Goal: Task Accomplishment & Management: Use online tool/utility

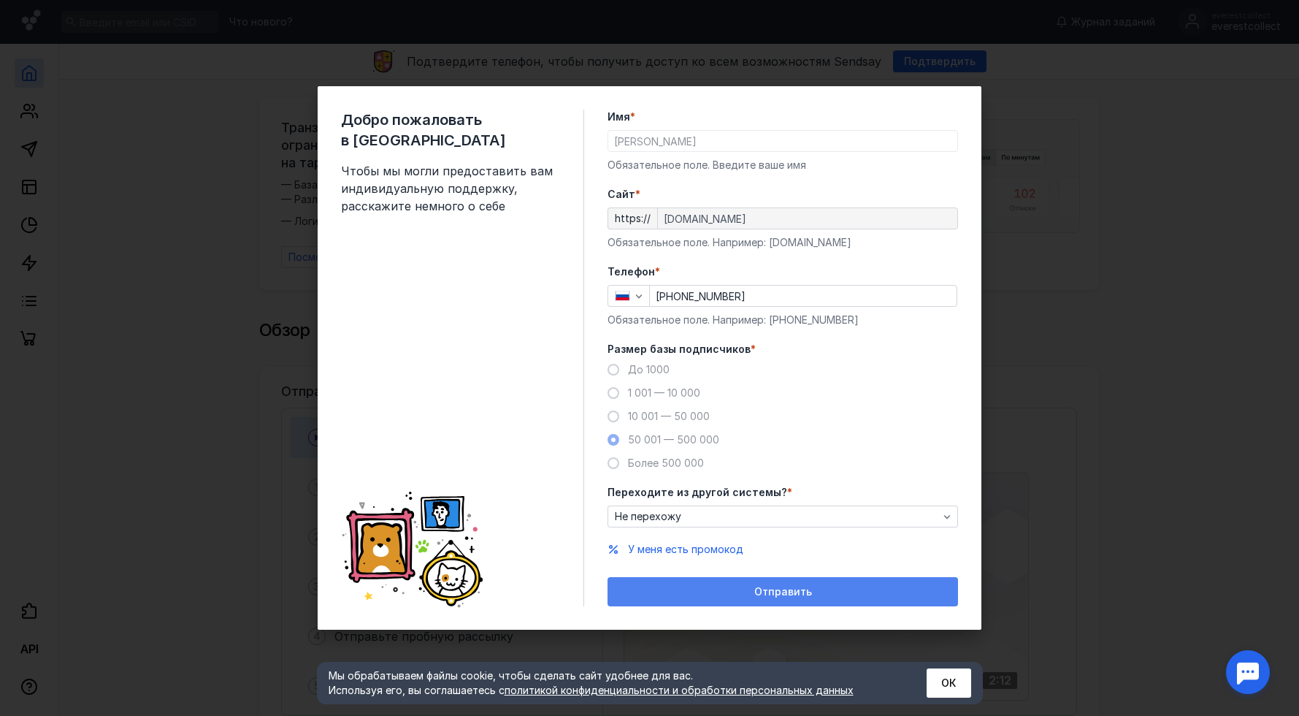
click at [779, 586] on span "Отправить" at bounding box center [783, 592] width 58 height 12
click at [942, 686] on button "ОК" at bounding box center [949, 682] width 45 height 29
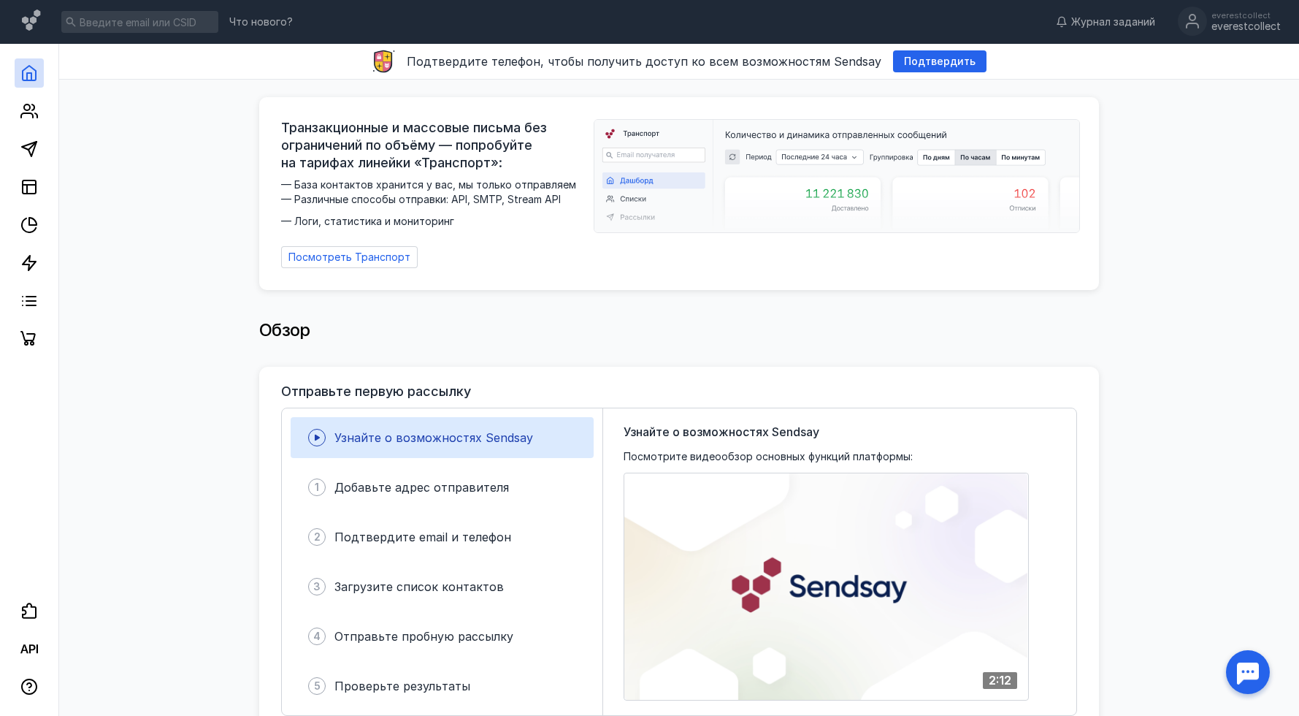
click at [703, 322] on div "Обзор" at bounding box center [679, 329] width 840 height 29
click at [530, 334] on div "Обзор" at bounding box center [679, 329] width 840 height 29
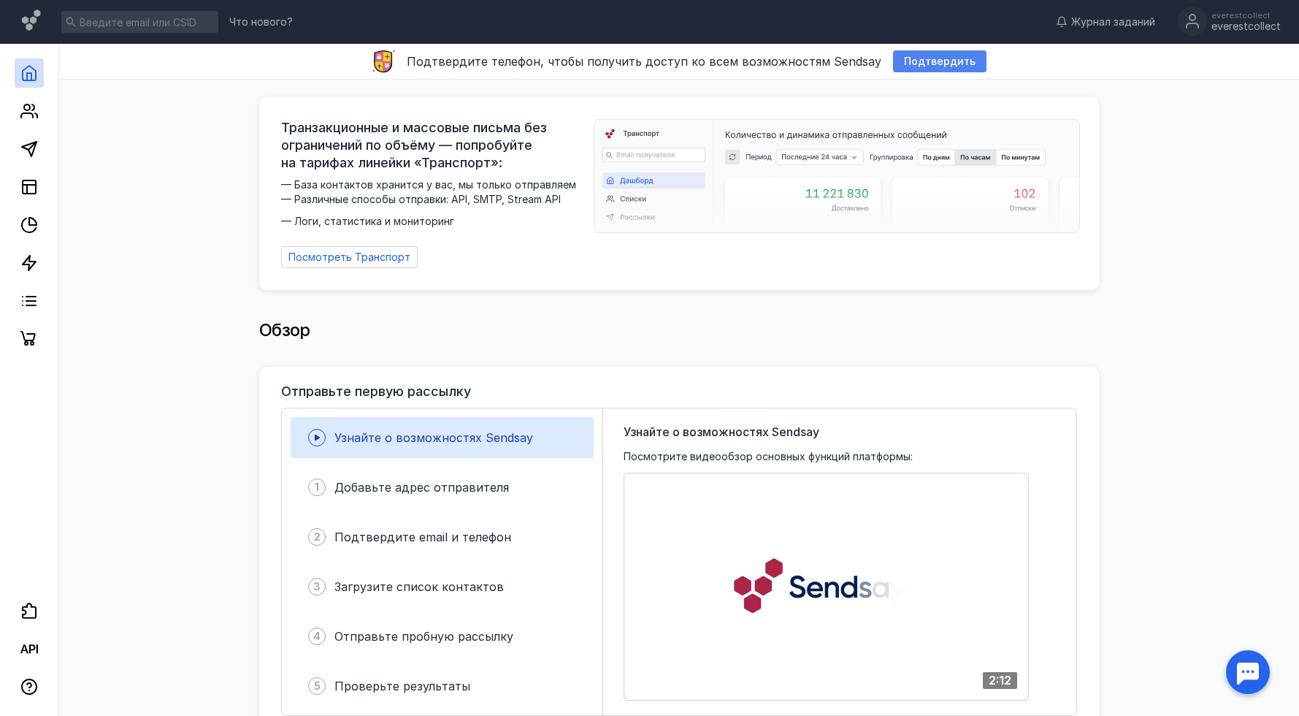
click at [914, 57] on span "Подтвердить" at bounding box center [940, 62] width 72 height 12
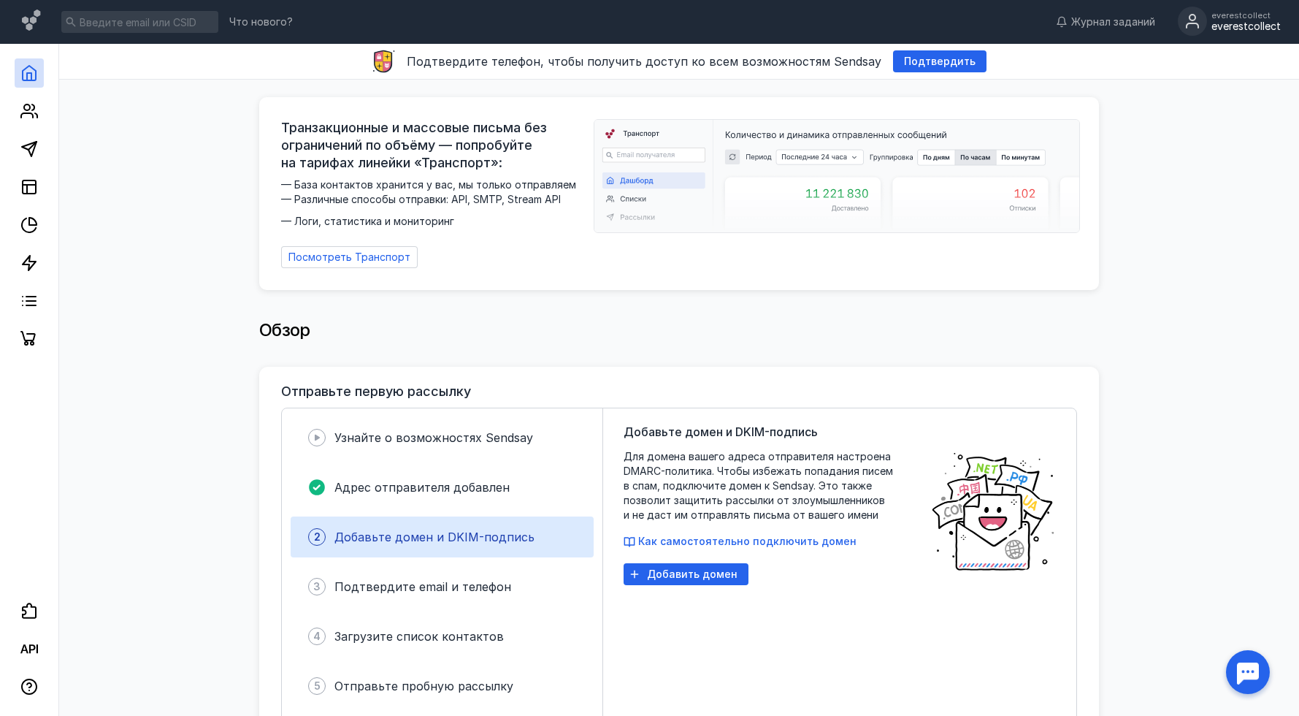
click at [1204, 23] on circle at bounding box center [1192, 21] width 29 height 29
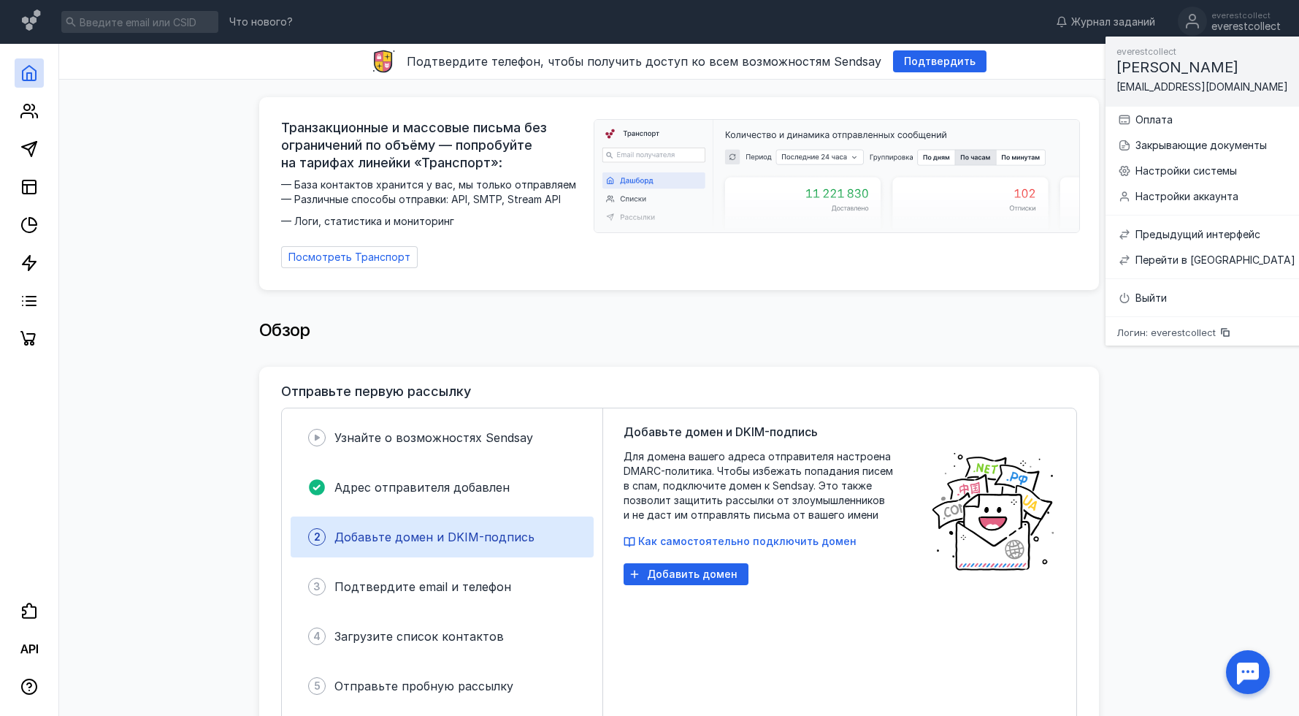
click at [830, 315] on div "Обзор" at bounding box center [679, 329] width 840 height 29
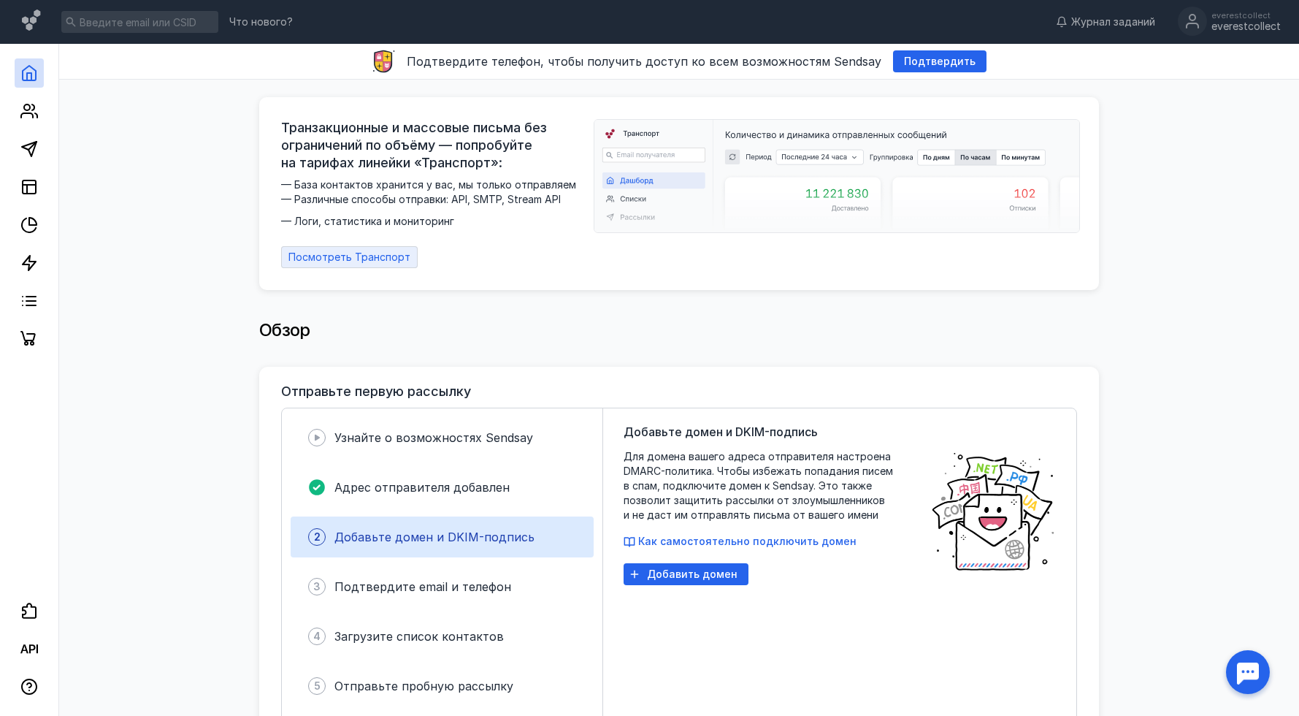
click at [369, 251] on span "Посмотреть Транспорт" at bounding box center [349, 257] width 122 height 12
